Goal: Navigation & Orientation: Find specific page/section

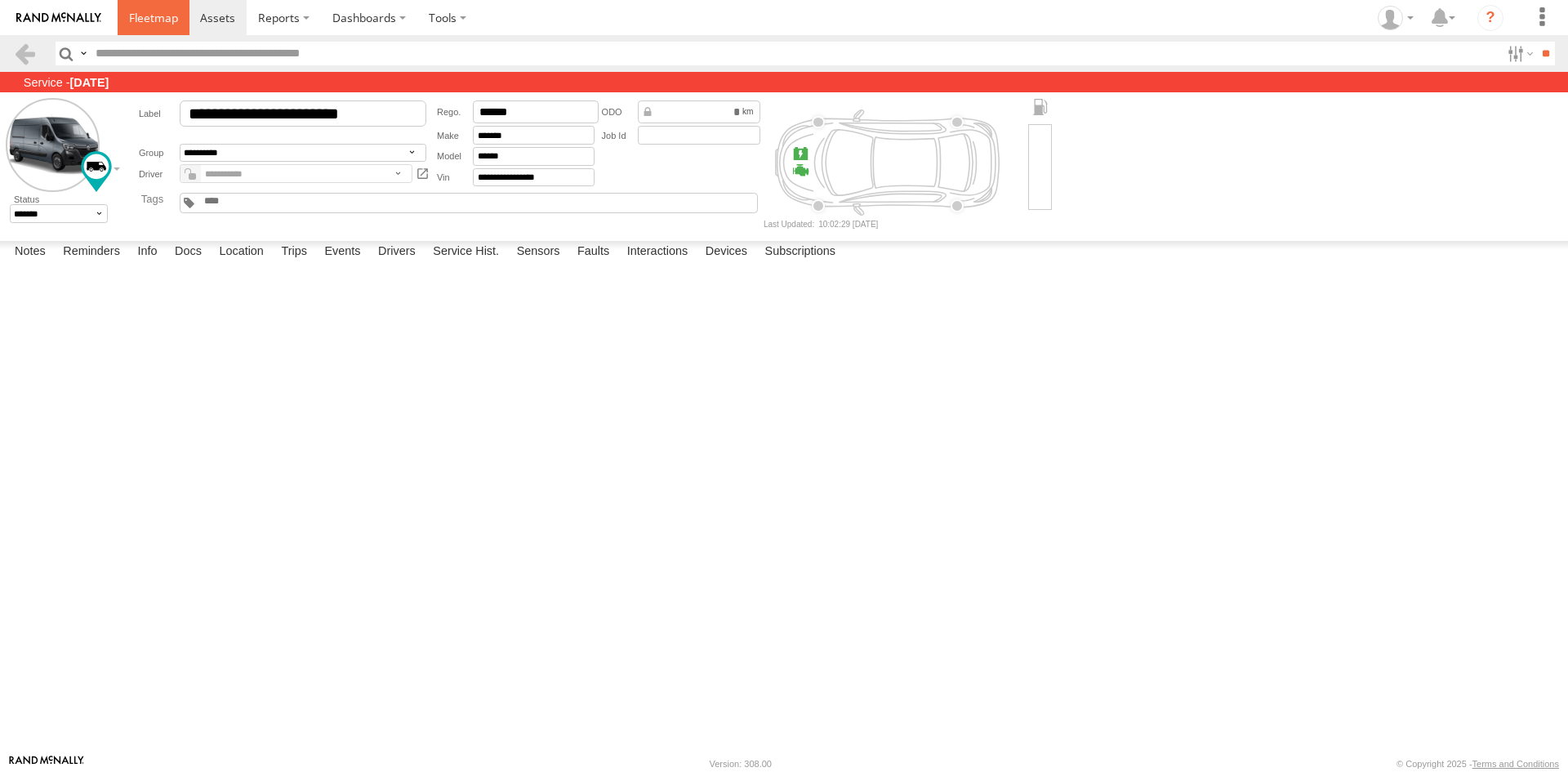
click at [149, 15] on span at bounding box center [154, 17] width 49 height 15
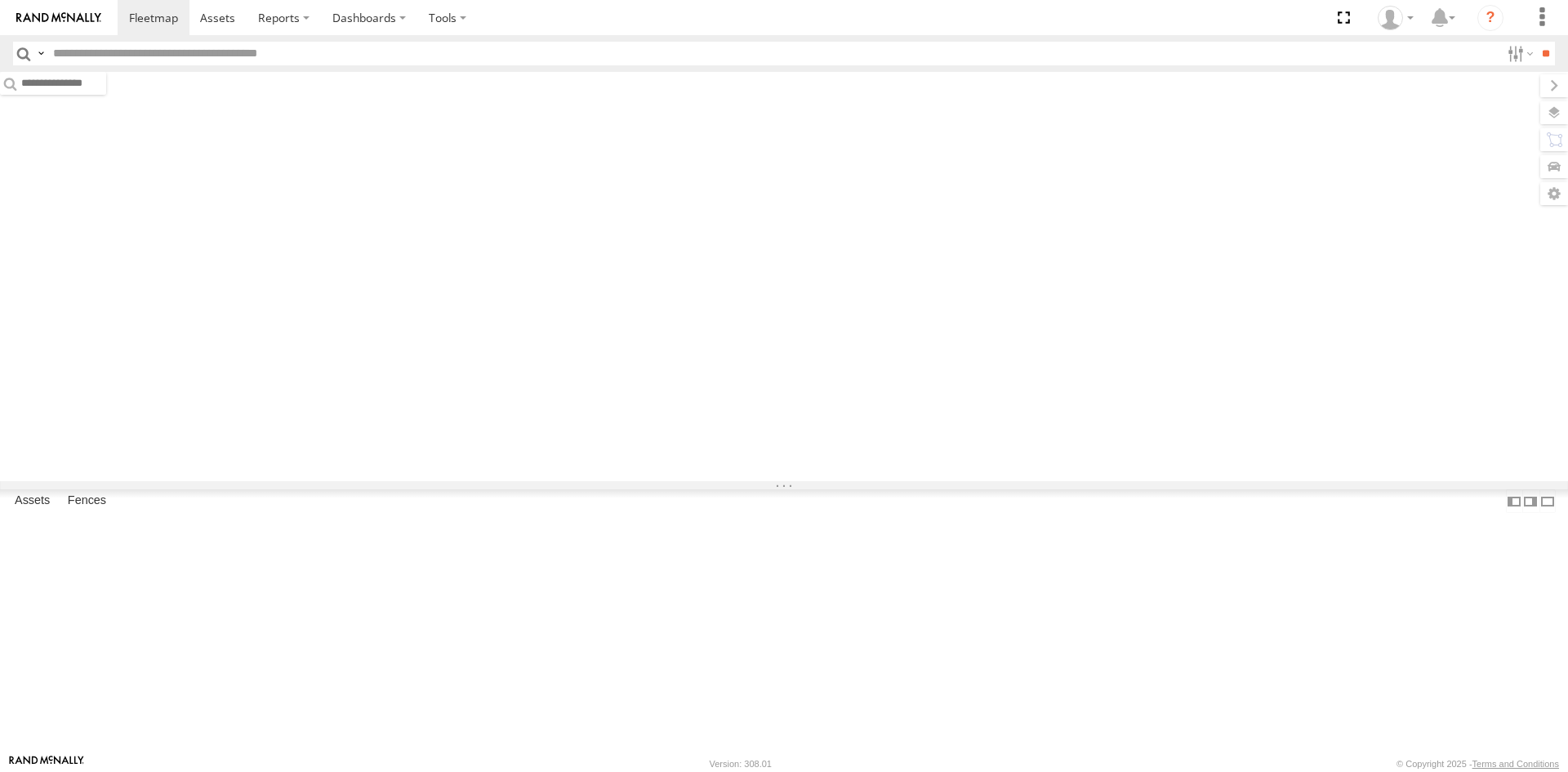
type input "***"
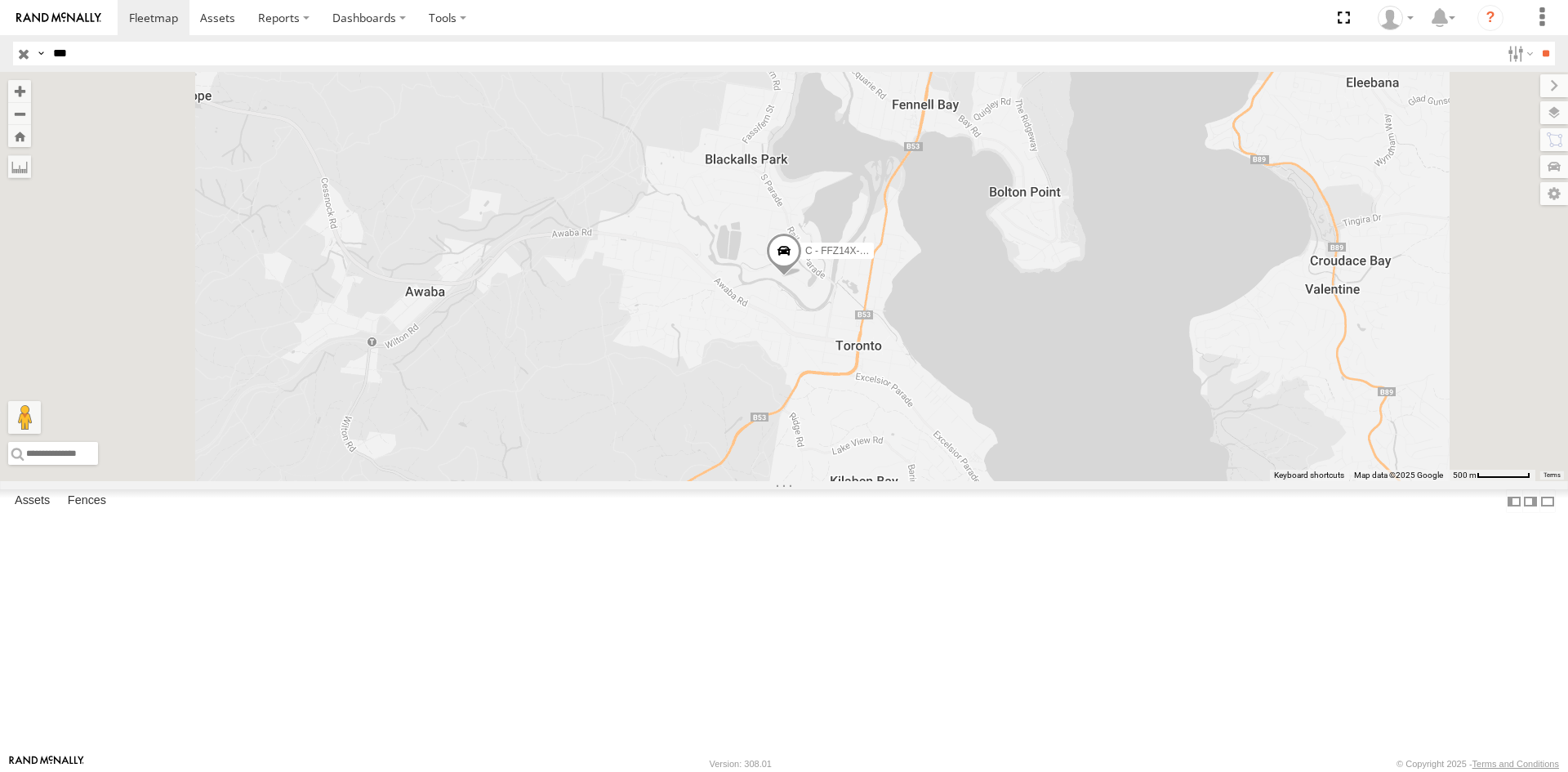
click at [26, 58] on input "button" at bounding box center [24, 53] width 21 height 24
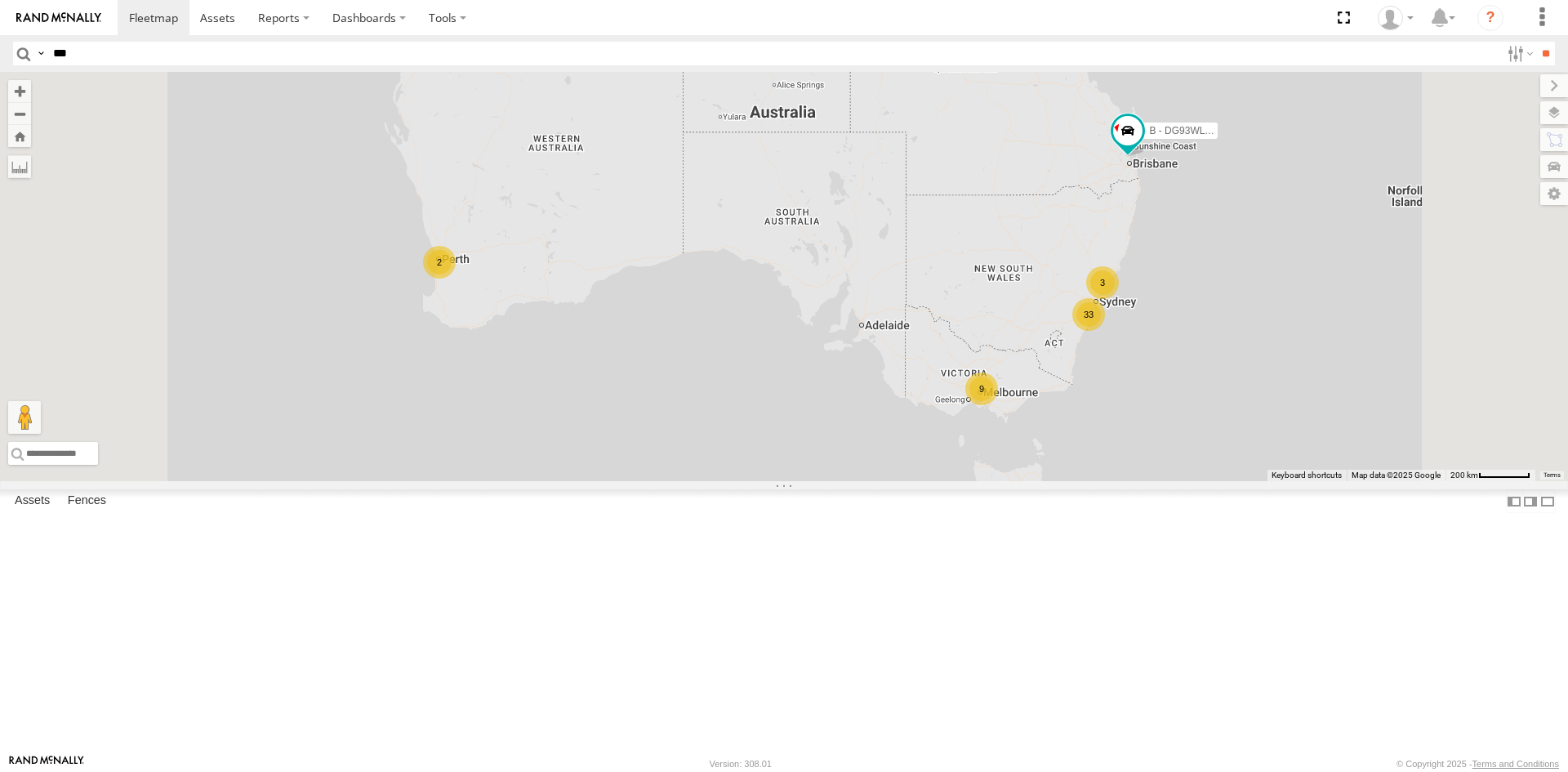
scroll to position [1433, 0]
click at [0, 0] on div "M - 2CS2JE - [PERSON_NAME]" at bounding box center [0, 0] width 0 height 0
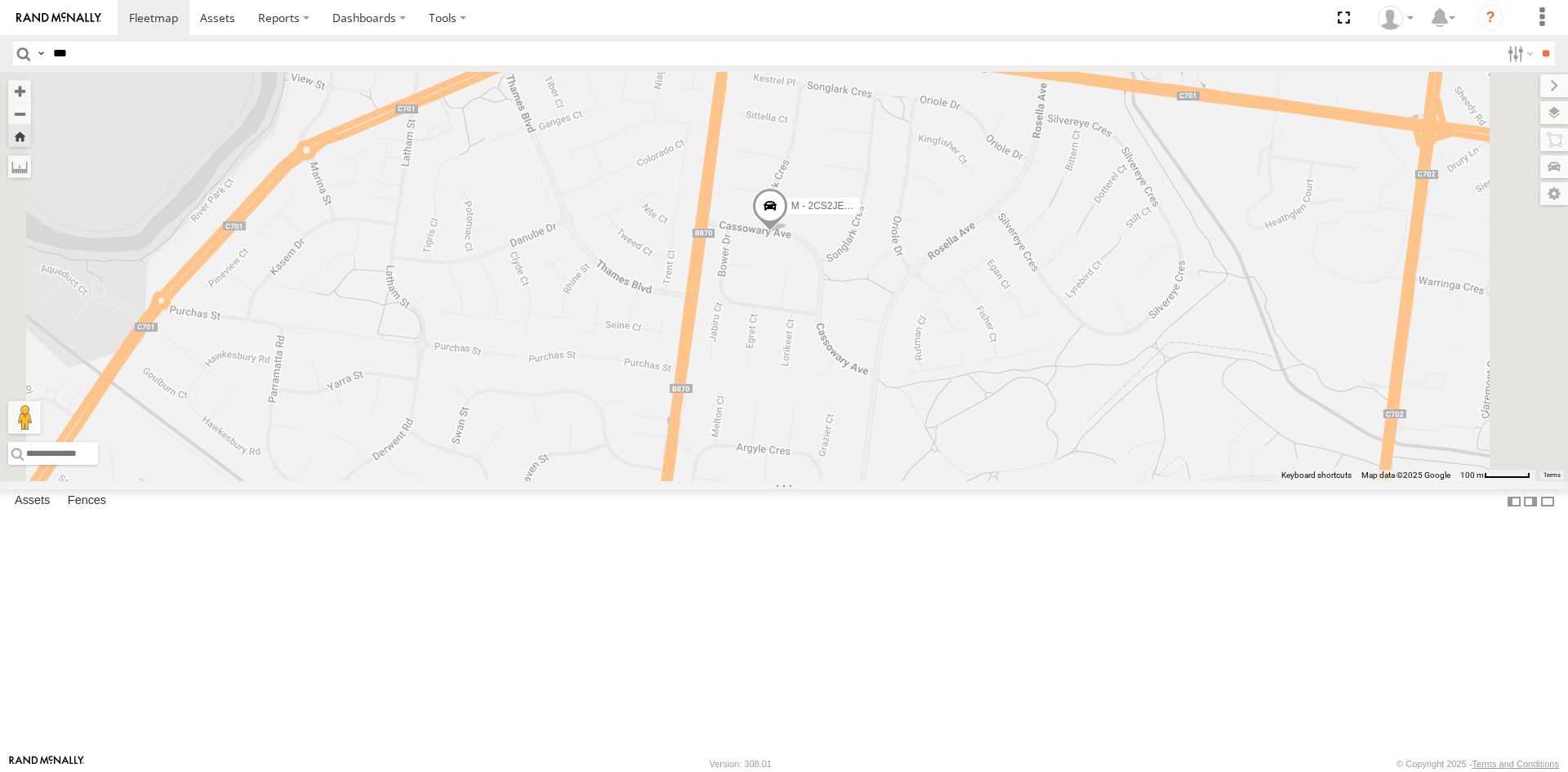
click at [0, 0] on span at bounding box center [0, 0] width 0 height 0
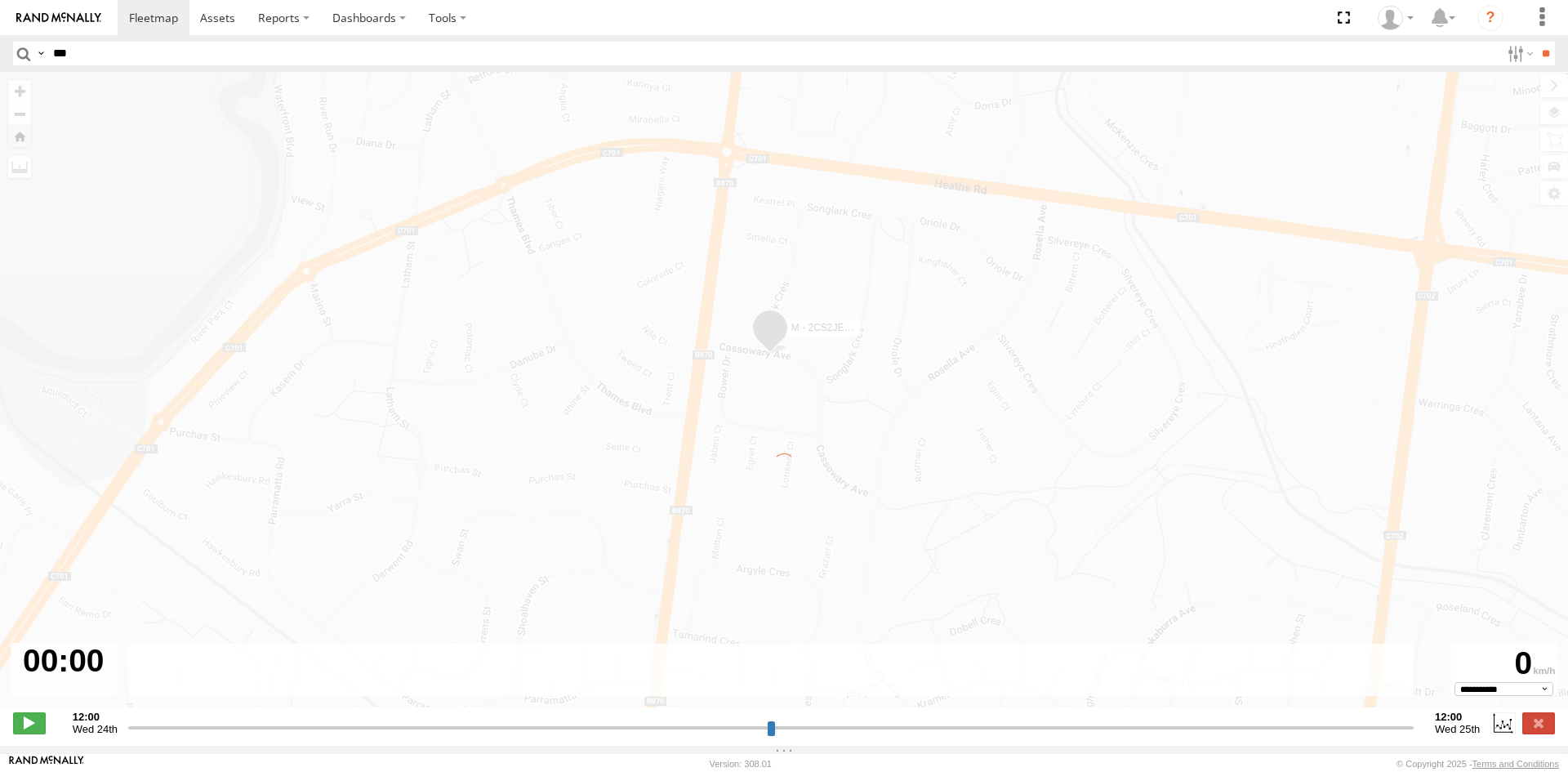
type input "**********"
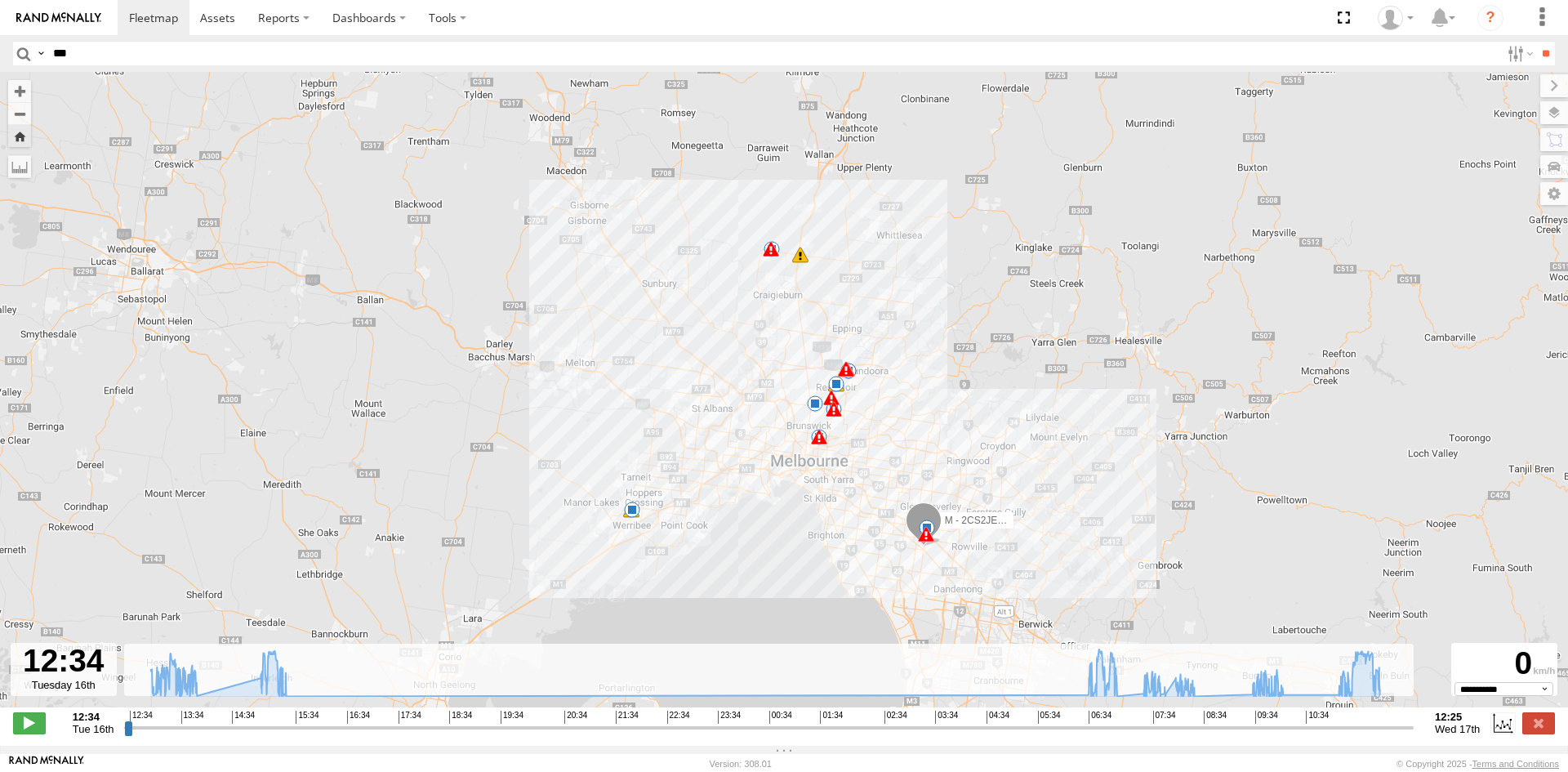
click at [847, 375] on span at bounding box center [845, 369] width 16 height 16
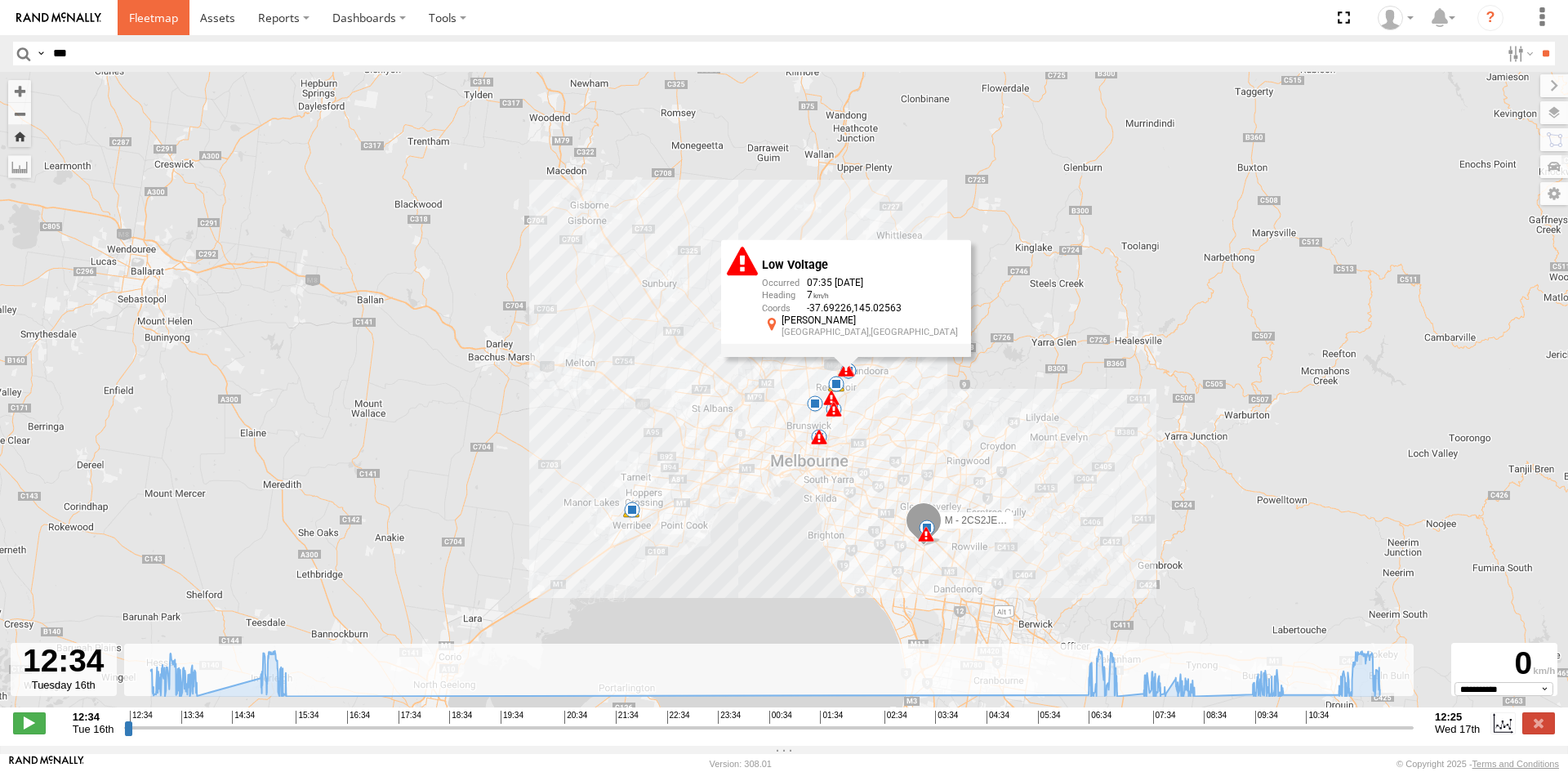
click at [152, 10] on span at bounding box center [154, 17] width 49 height 15
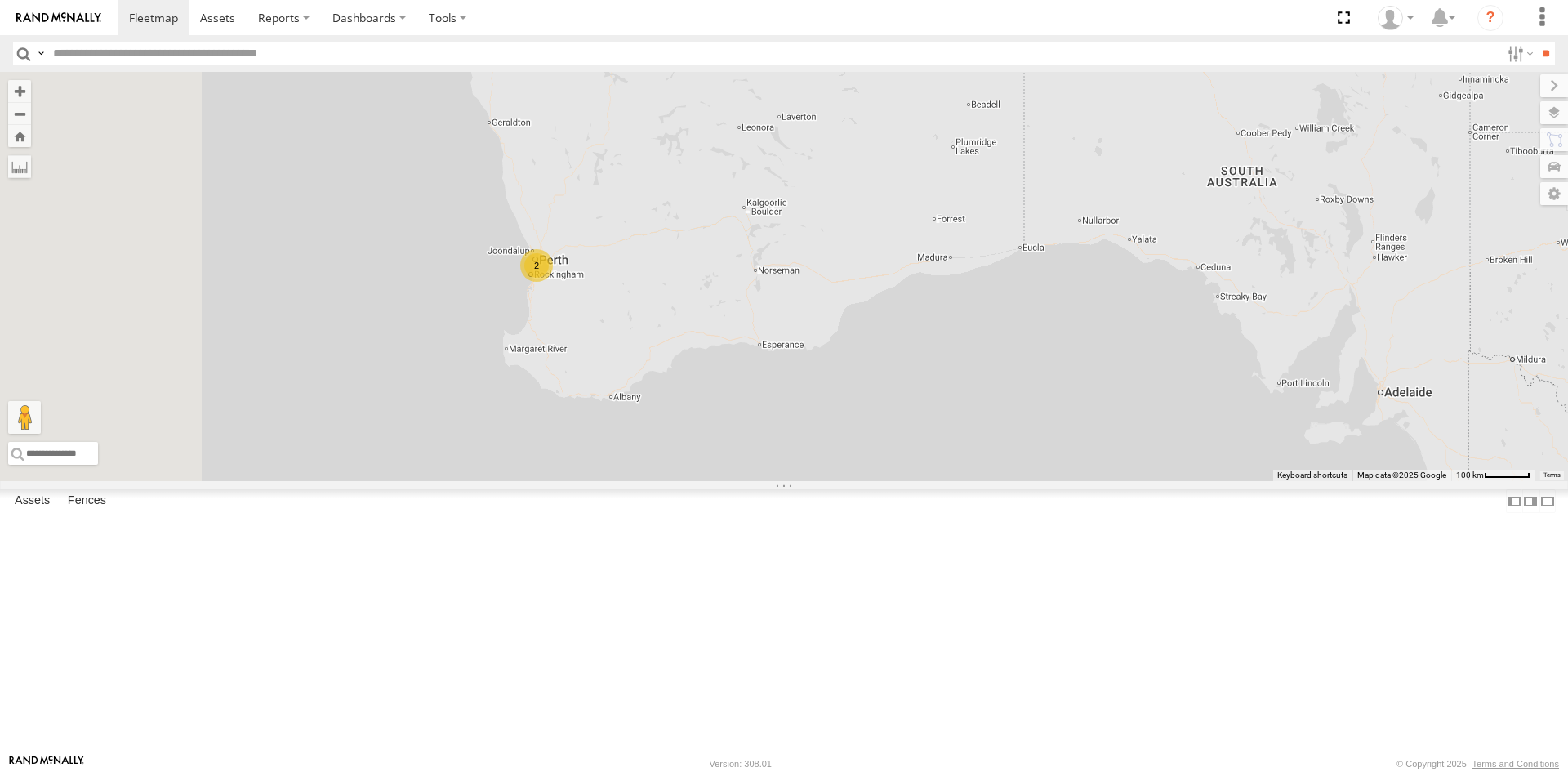
drag, startPoint x: 687, startPoint y: 394, endPoint x: 969, endPoint y: 356, distance: 284.5
click at [969, 356] on div "B - DG93WL - [PERSON_NAME] 2" at bounding box center [784, 276] width 1568 height 409
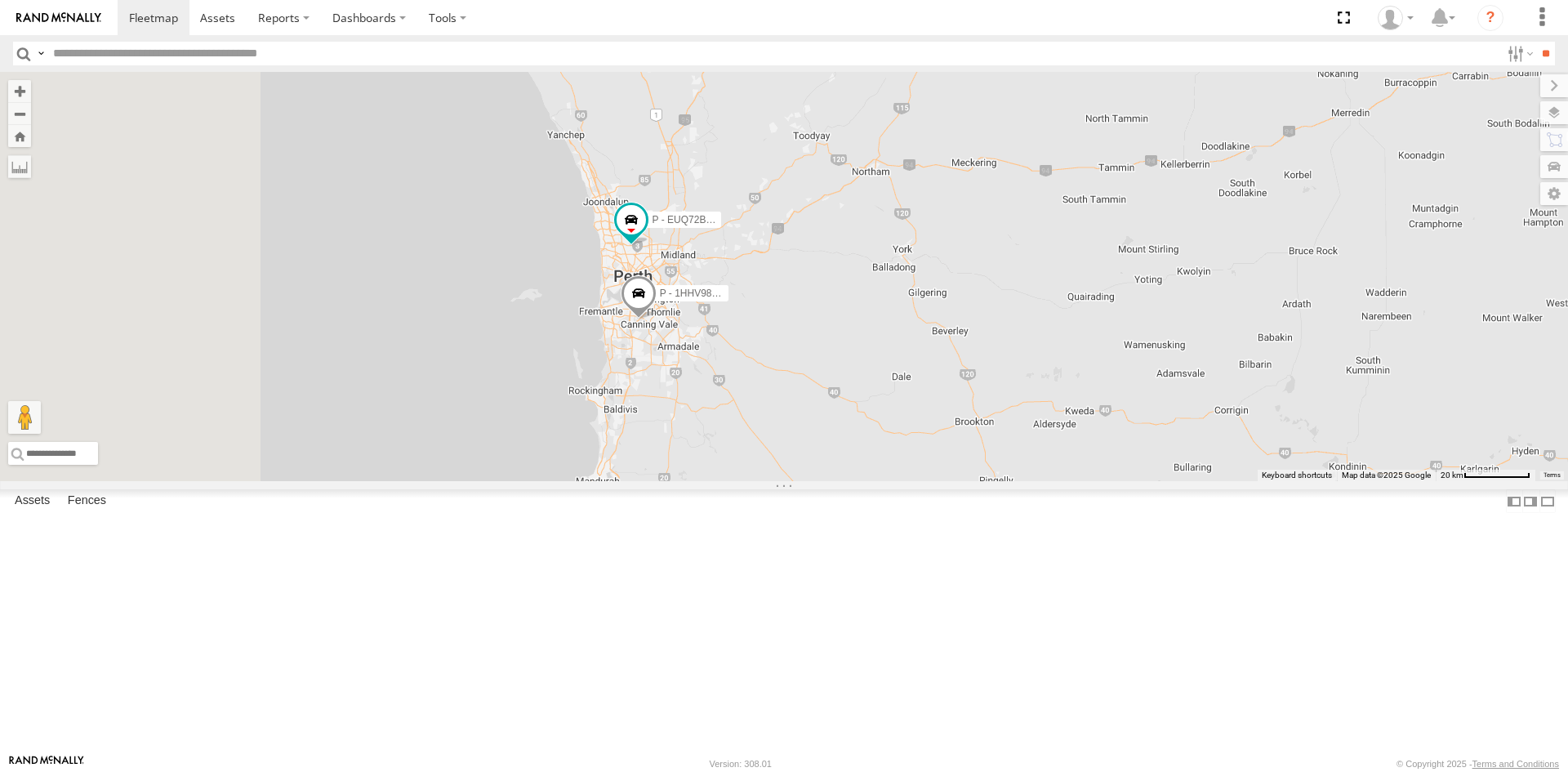
drag, startPoint x: 771, startPoint y: 368, endPoint x: 1197, endPoint y: 372, distance: 426.0
click at [1197, 372] on div "B - DG93WL - Josh Fahd P - 1HHV988 - Kalu Taw P - EUQ72B - Claudio Conti" at bounding box center [784, 276] width 1568 height 409
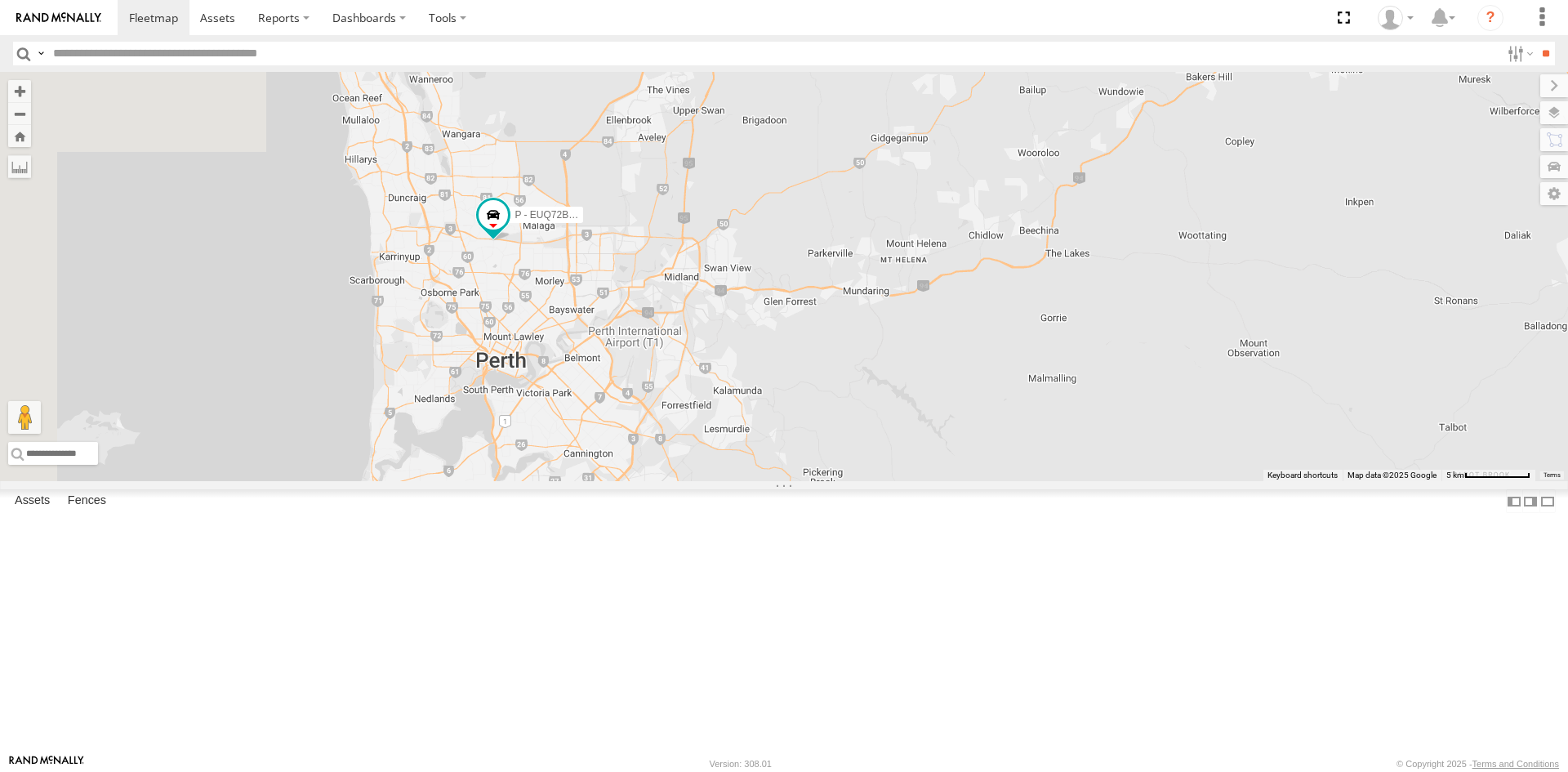
drag, startPoint x: 956, startPoint y: 396, endPoint x: 1494, endPoint y: 358, distance: 539.3
click at [1493, 359] on div "B - DG93WL - Josh Fahd P - 1HHV988 - Kalu Taw P - EUQ72B - Claudio Conti" at bounding box center [784, 276] width 1568 height 409
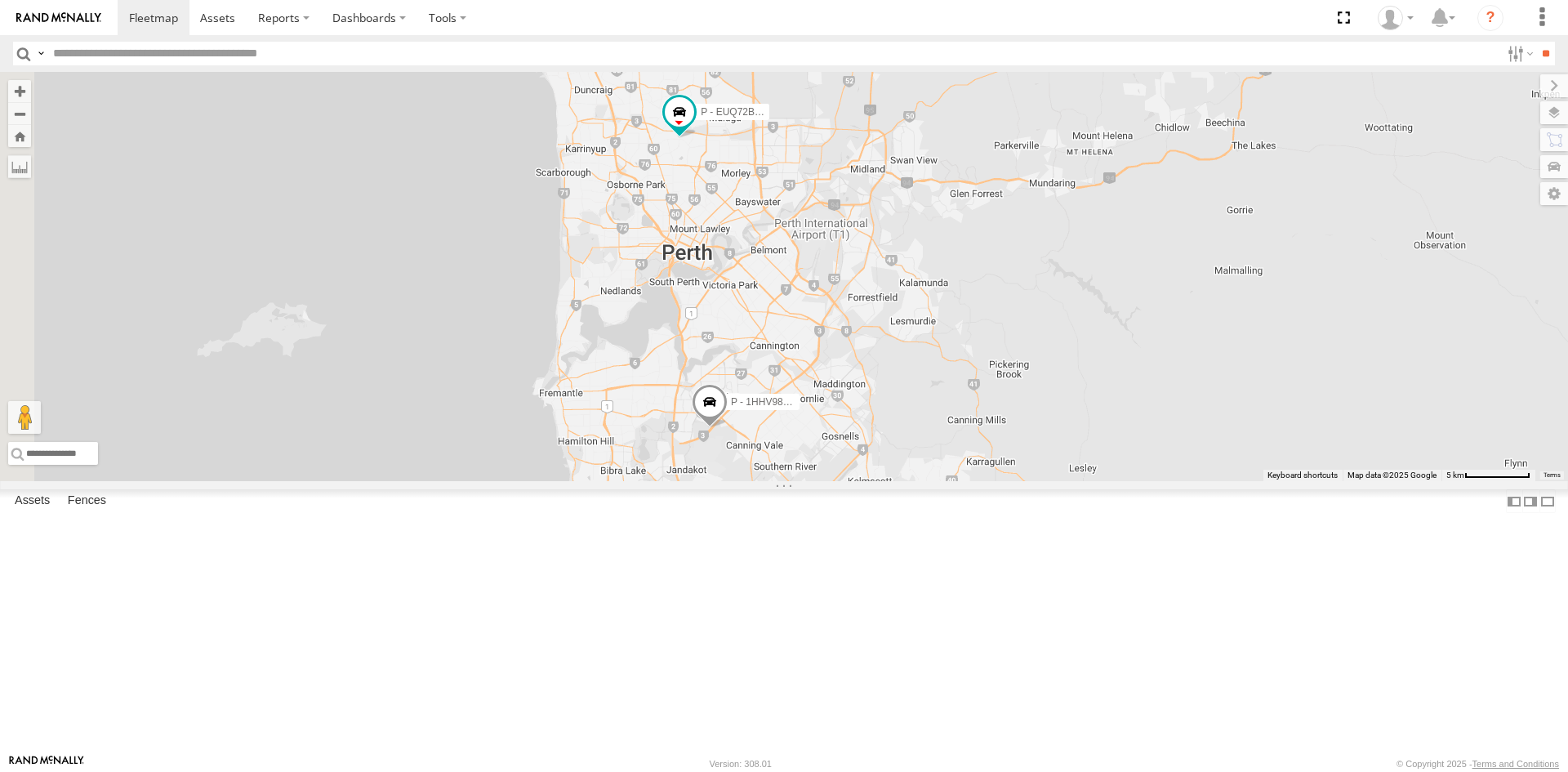
drag, startPoint x: 1082, startPoint y: 336, endPoint x: 1089, endPoint y: 317, distance: 20.2
click at [1095, 321] on div "B - DG93WL - Josh Fahd P - 1HHV988 - Kalu Taw P - EUQ72B - Claudio Conti" at bounding box center [784, 276] width 1568 height 409
click at [697, 122] on span at bounding box center [682, 107] width 29 height 29
click at [731, 424] on span at bounding box center [713, 402] width 36 height 44
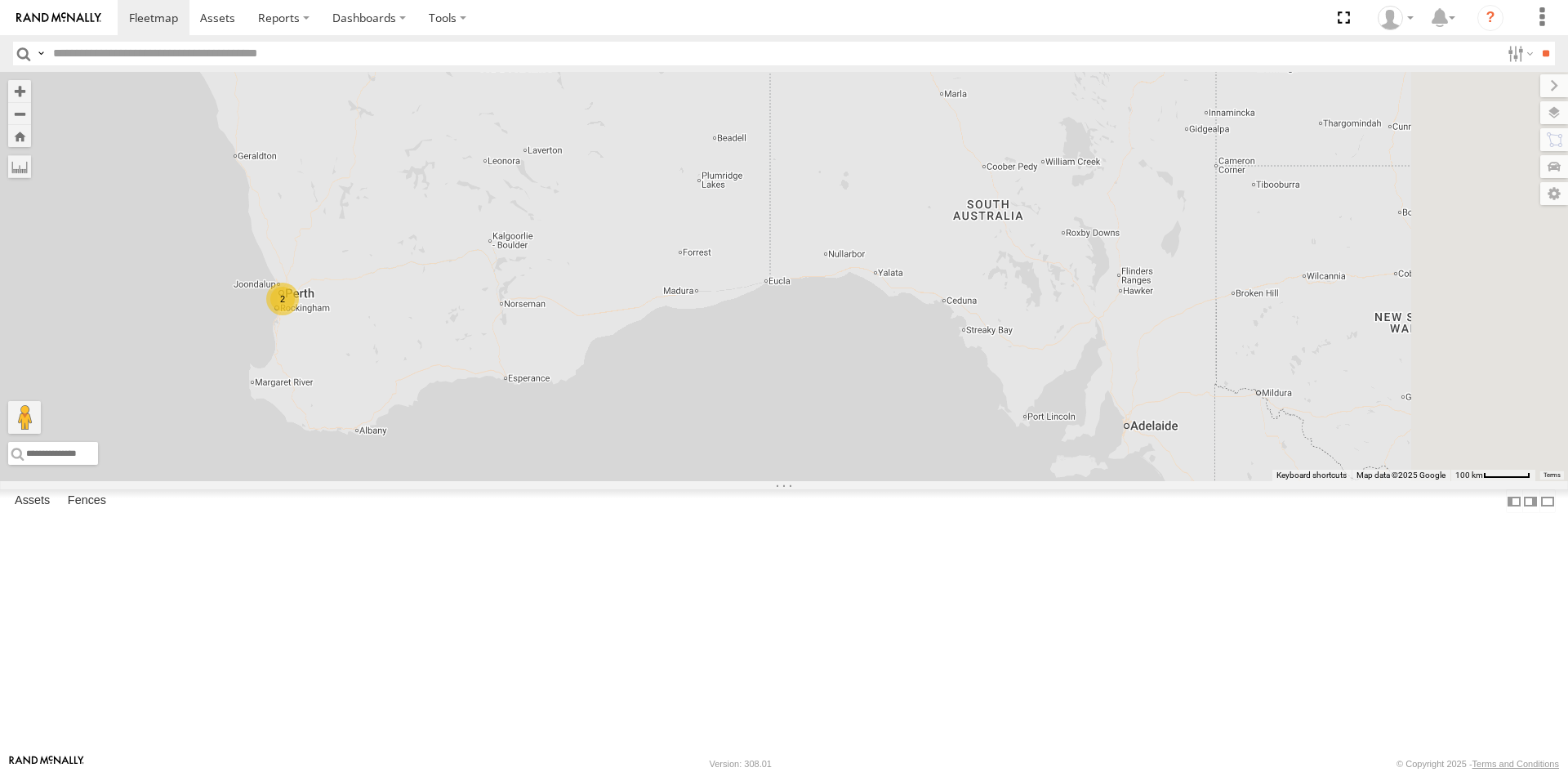
drag, startPoint x: 1218, startPoint y: 245, endPoint x: 561, endPoint y: 336, distance: 663.3
click at [561, 336] on div "B - DG93WL - Josh Fahd 2" at bounding box center [784, 276] width 1568 height 409
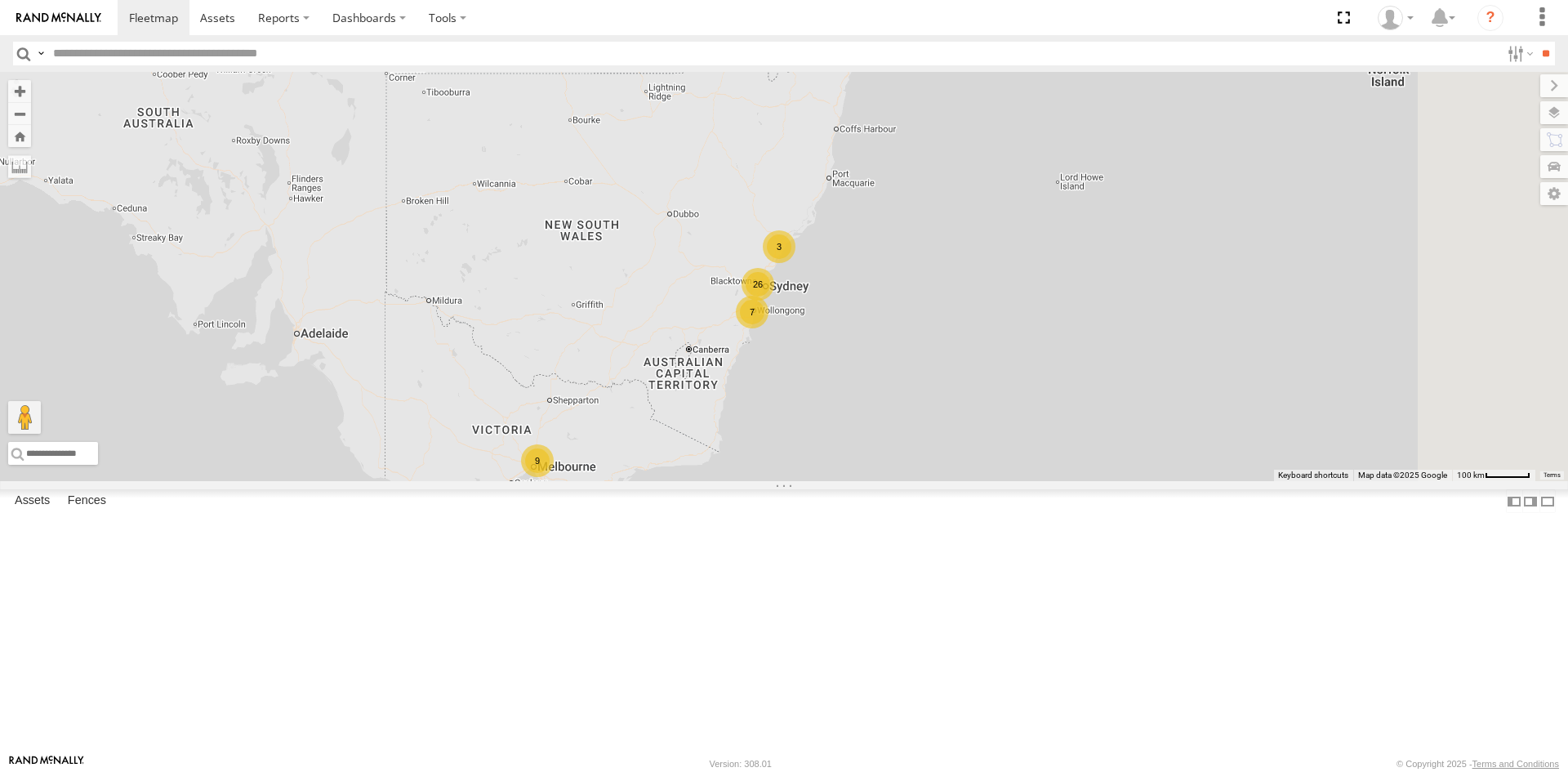
drag, startPoint x: 1238, startPoint y: 340, endPoint x: 775, endPoint y: 213, distance: 480.1
click at [775, 213] on div "B - DG93WL - Josh Fahd 2 7 26 3 9" at bounding box center [784, 276] width 1568 height 409
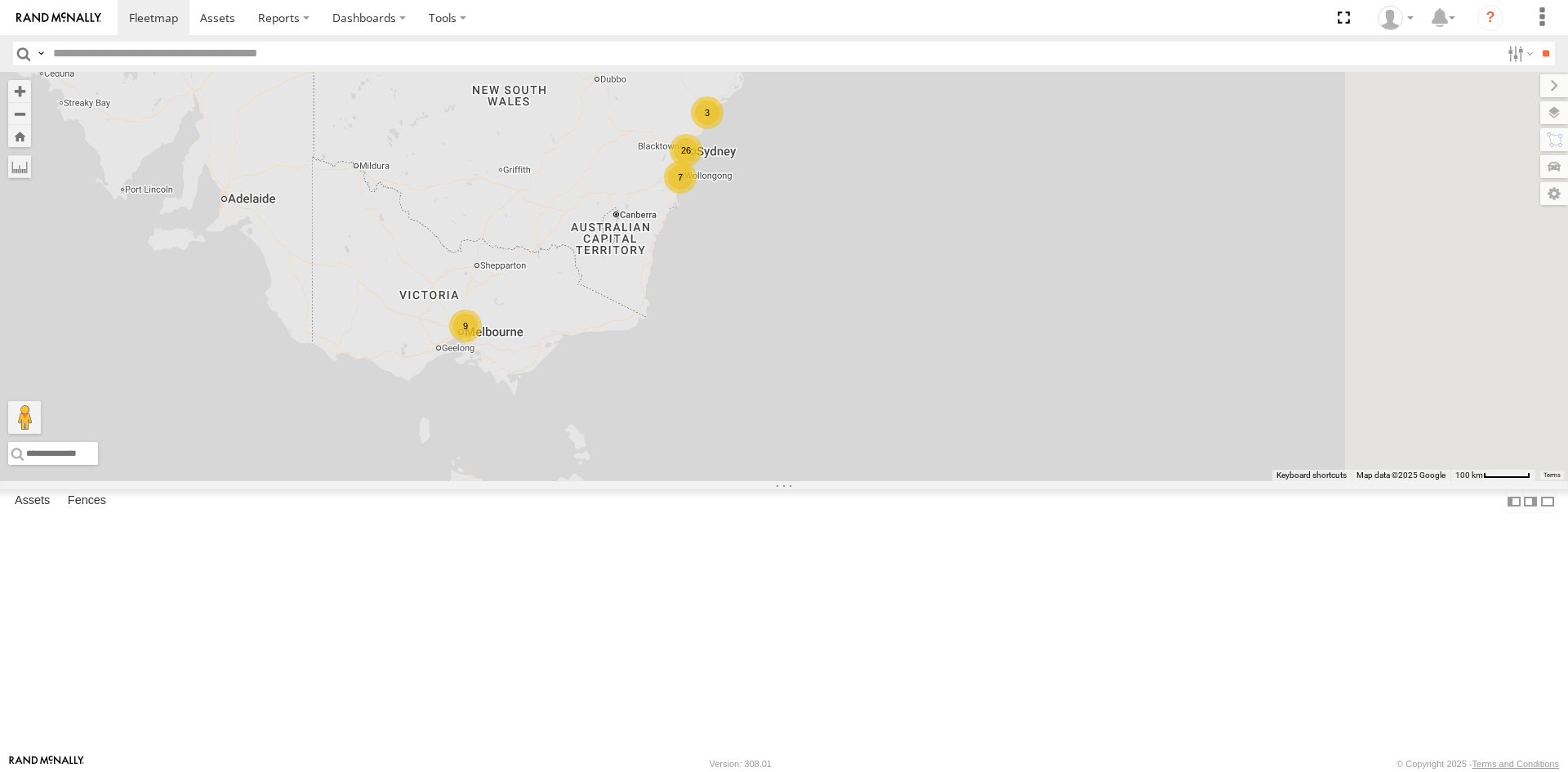
drag, startPoint x: 797, startPoint y: 455, endPoint x: 732, endPoint y: 346, distance: 126.9
click at [732, 346] on div "B - DG93WL - Josh Fahd 2 7 26 3 9" at bounding box center [784, 276] width 1568 height 409
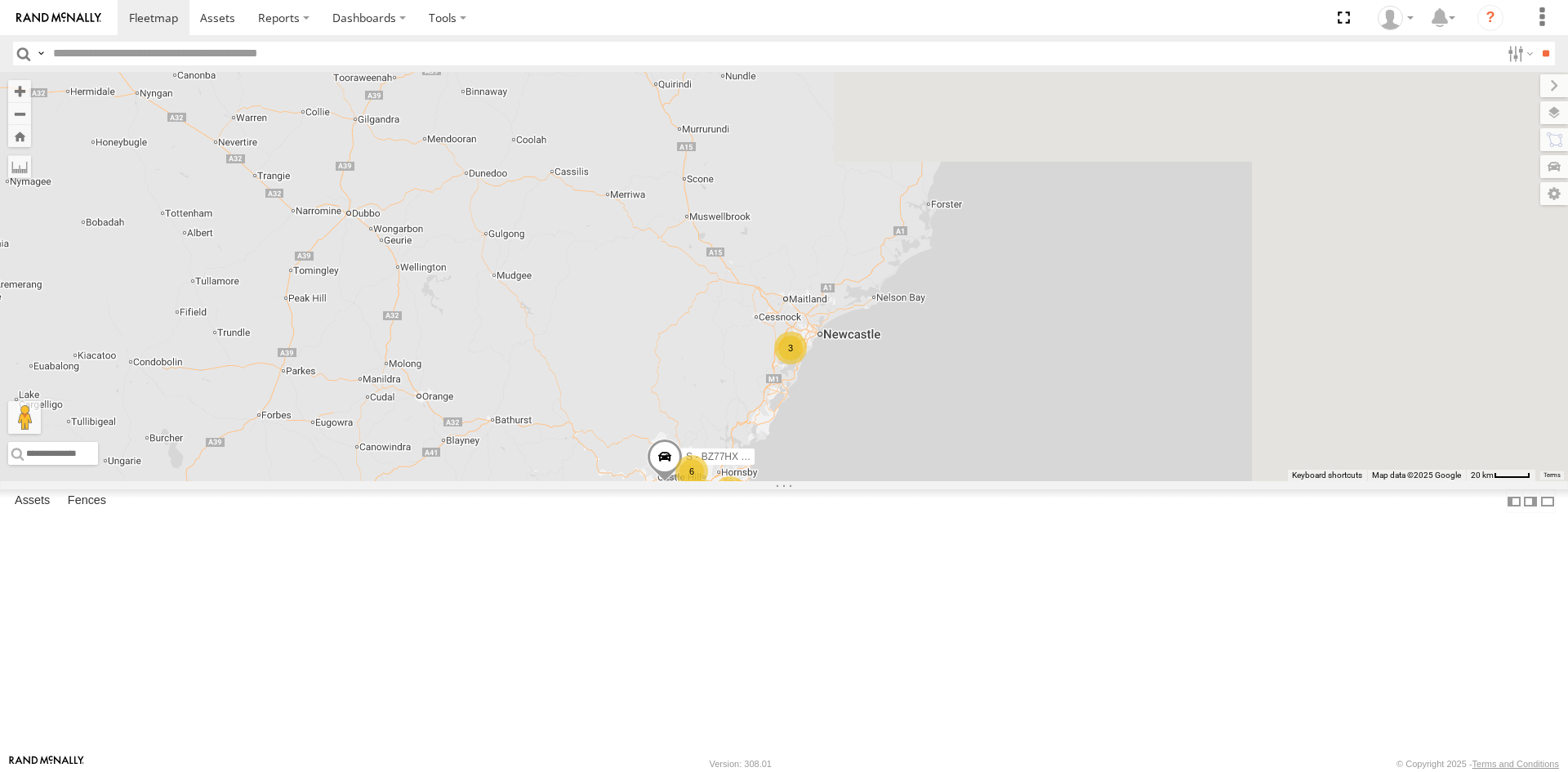
drag, startPoint x: 934, startPoint y: 231, endPoint x: 726, endPoint y: 626, distance: 446.4
click at [713, 481] on div "B - DG93WL - Josh Fahd M - 2CS2JE - Sheryar Haider M - CZ65YA - Andrew Gal 7 10…" at bounding box center [784, 276] width 1568 height 409
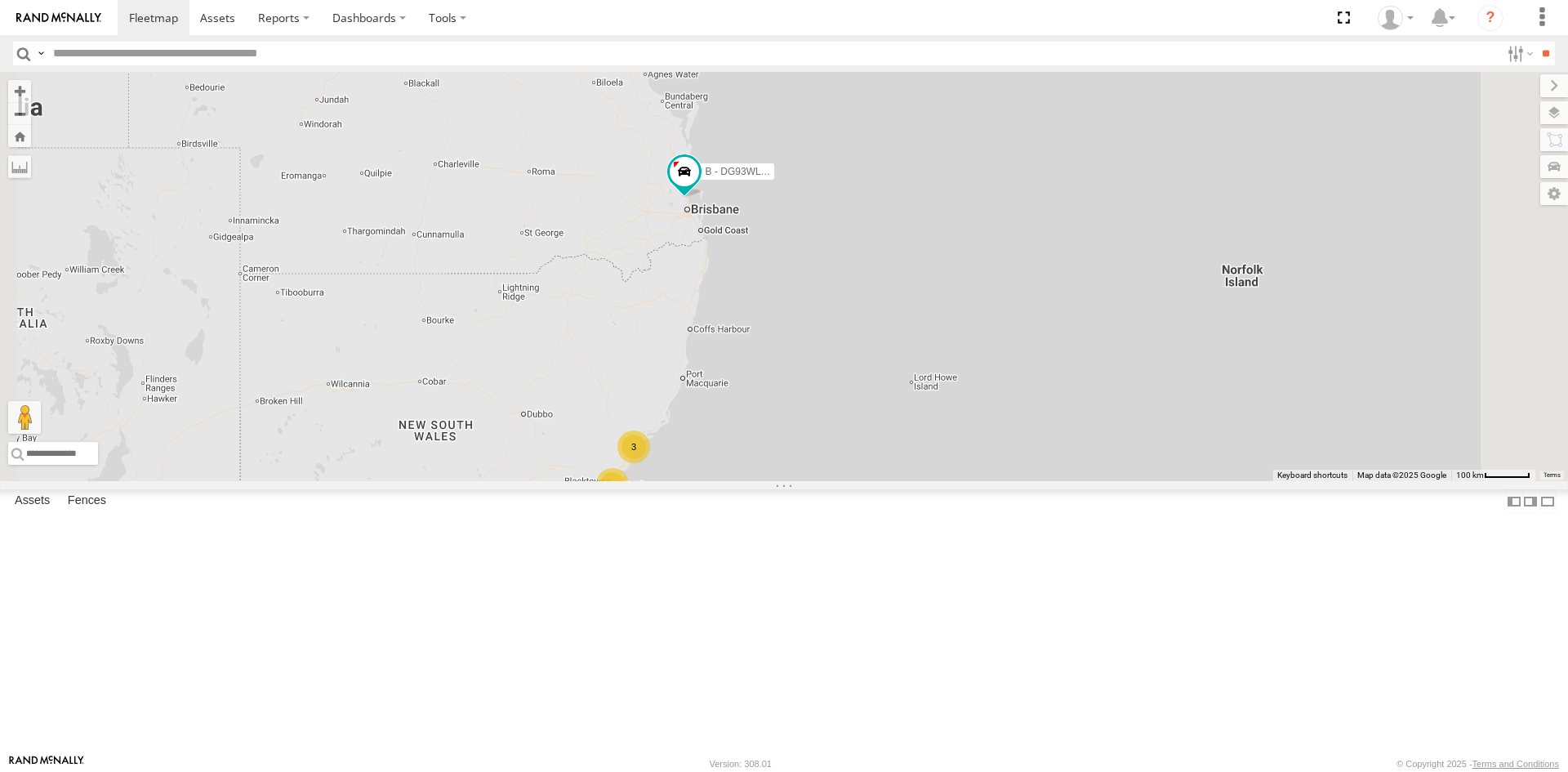
drag, startPoint x: 895, startPoint y: 263, endPoint x: 861, endPoint y: 444, distance: 184.2
click at [861, 444] on div "B - DG93WL - Josh Fahd 7 26 3 9" at bounding box center [784, 276] width 1568 height 409
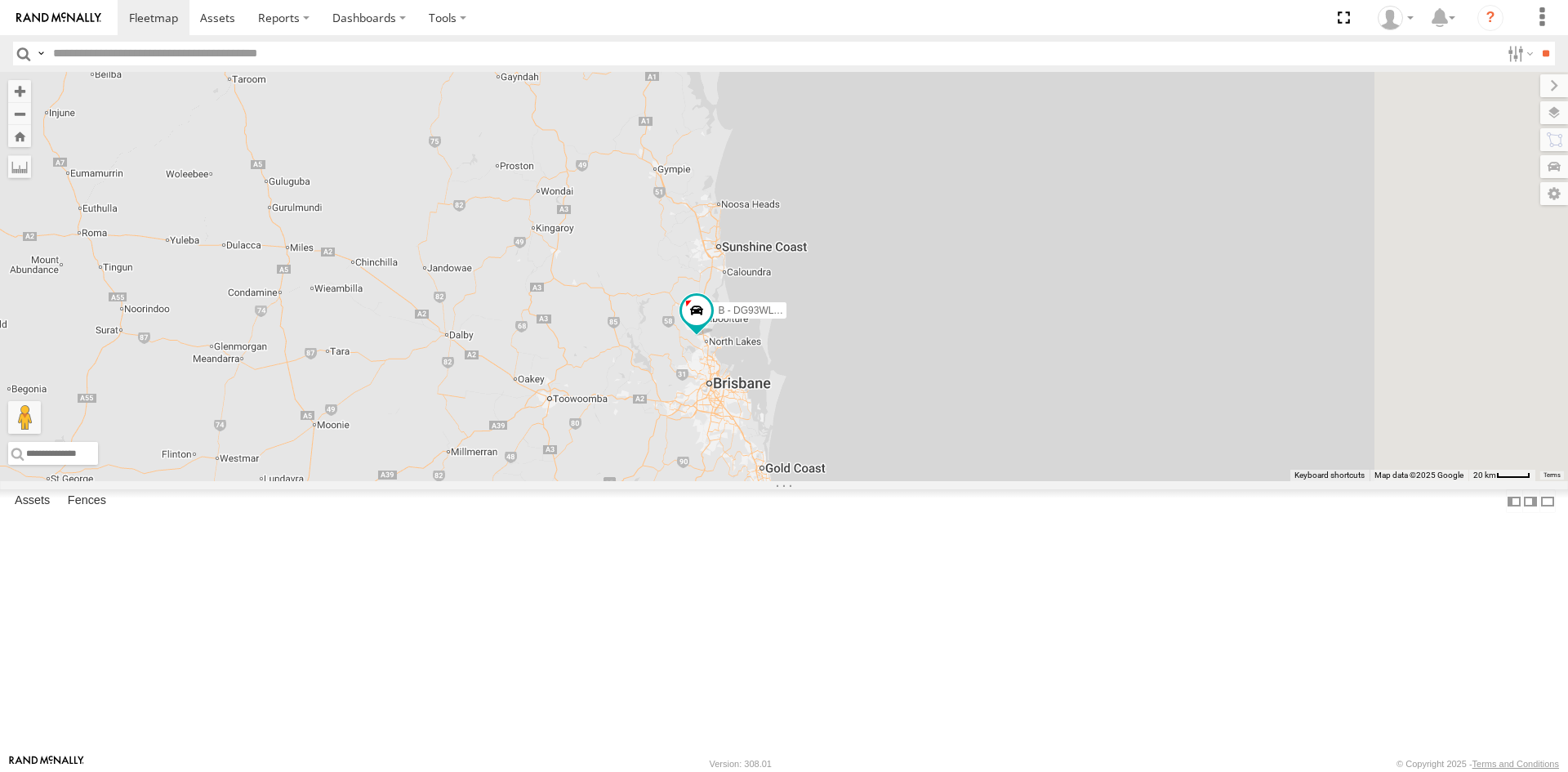
drag, startPoint x: 874, startPoint y: 307, endPoint x: 725, endPoint y: 426, distance: 190.7
click at [725, 426] on div "B - DG93WL - [PERSON_NAME]" at bounding box center [784, 276] width 1568 height 409
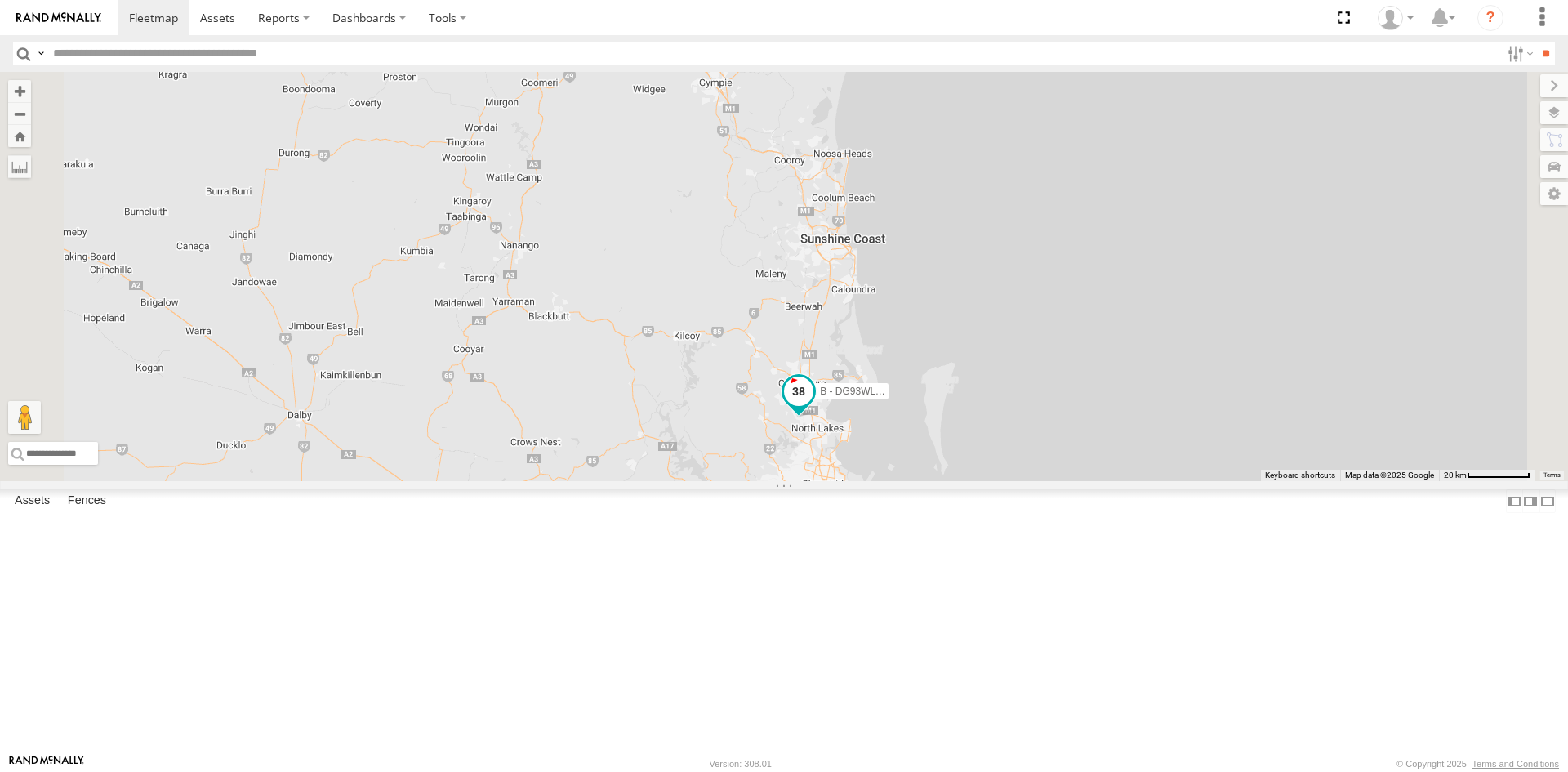
click at [813, 406] on span at bounding box center [798, 391] width 29 height 29
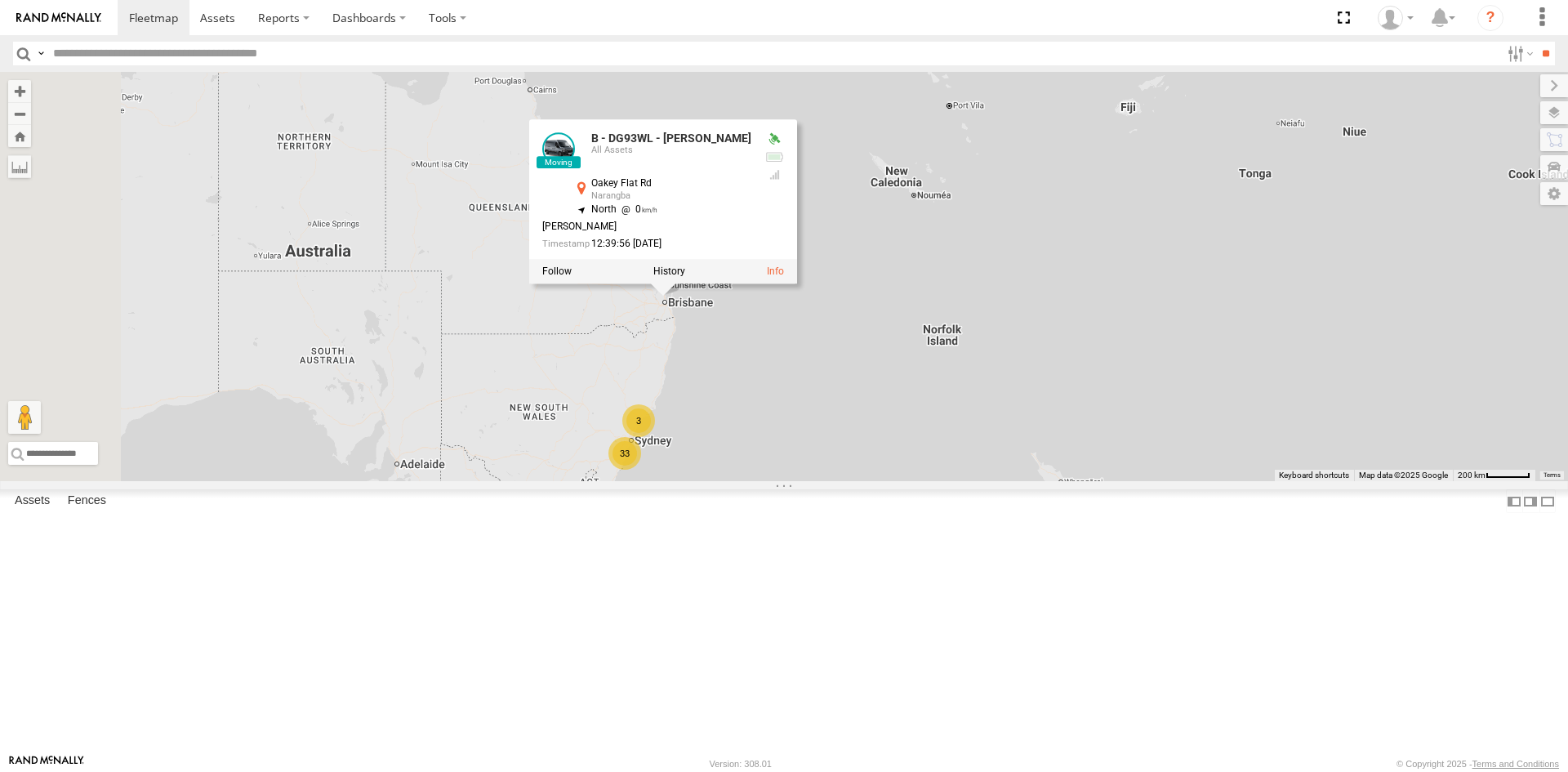
drag, startPoint x: 765, startPoint y: 593, endPoint x: 861, endPoint y: 436, distance: 184.0
click at [855, 443] on div "B - DG93WL - Josh Fahd B - DG93WL - Josh Fahd All Assets Oakey Flat Rd Narangba…" at bounding box center [784, 276] width 1568 height 409
